Goal: Information Seeking & Learning: Check status

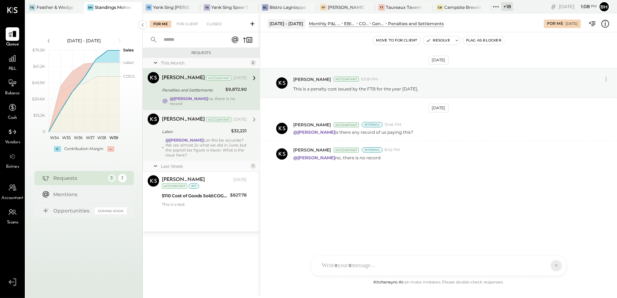
click at [205, 141] on div "@[PERSON_NAME] can this be accurate? We are almost 2x what we did in June; but …" at bounding box center [206, 148] width 81 height 20
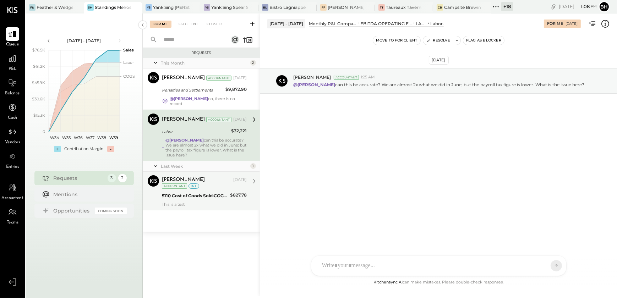
click at [221, 192] on div "5110 Cost of Goods Sold:COGS, Chicken" at bounding box center [195, 196] width 66 height 9
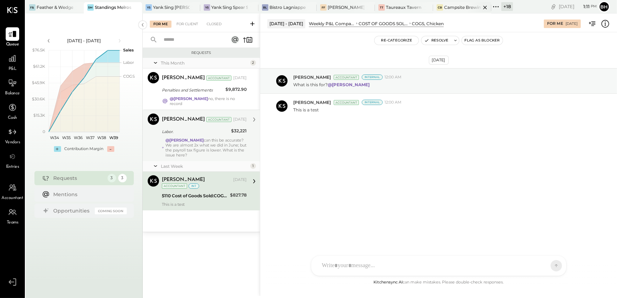
click at [444, 5] on div "Campsite Brewing" at bounding box center [462, 7] width 37 height 6
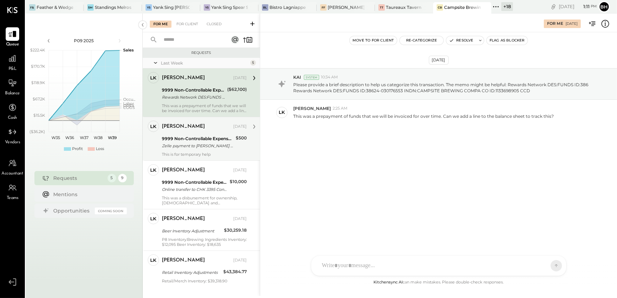
click at [179, 142] on div "Zelle payment to [PERSON_NAME] Co [PERSON_NAME] payment to [PERSON_NAME] Conf# …" at bounding box center [198, 145] width 72 height 7
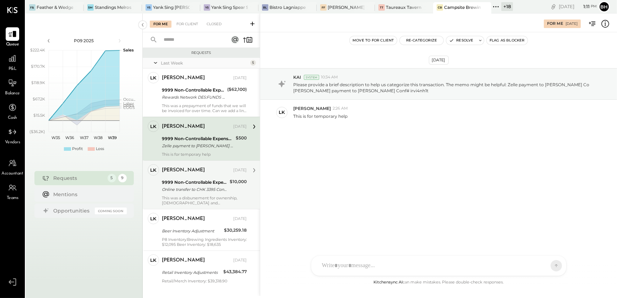
click at [183, 181] on div "9999 Non-Controllable Expenses:Other Income and Expenses:To Be Classified P&L" at bounding box center [195, 182] width 66 height 7
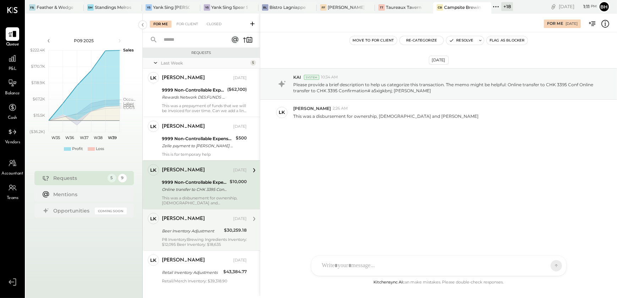
click at [181, 243] on div "P8 Inventory:Brewing Ingredients Inventory: $12,095 Beer Inventory: $18,635" at bounding box center [204, 242] width 85 height 10
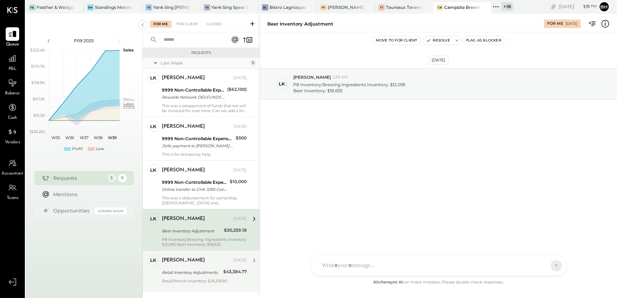
click at [181, 271] on div "Retail Inventory Adjustments" at bounding box center [191, 272] width 59 height 7
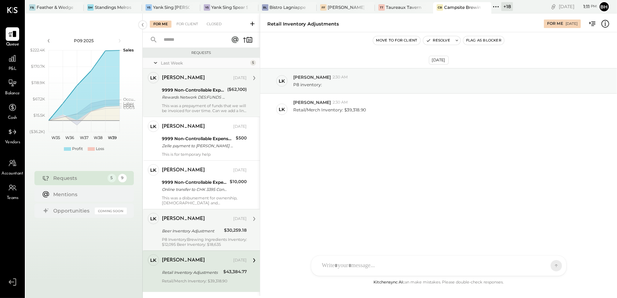
click at [202, 98] on div "Rewards Network DES:FUNDS ID:386 Rewards Network DES:FUNDS ID:38624-030176553 I…" at bounding box center [193, 97] width 63 height 7
